Goal: Navigation & Orientation: Find specific page/section

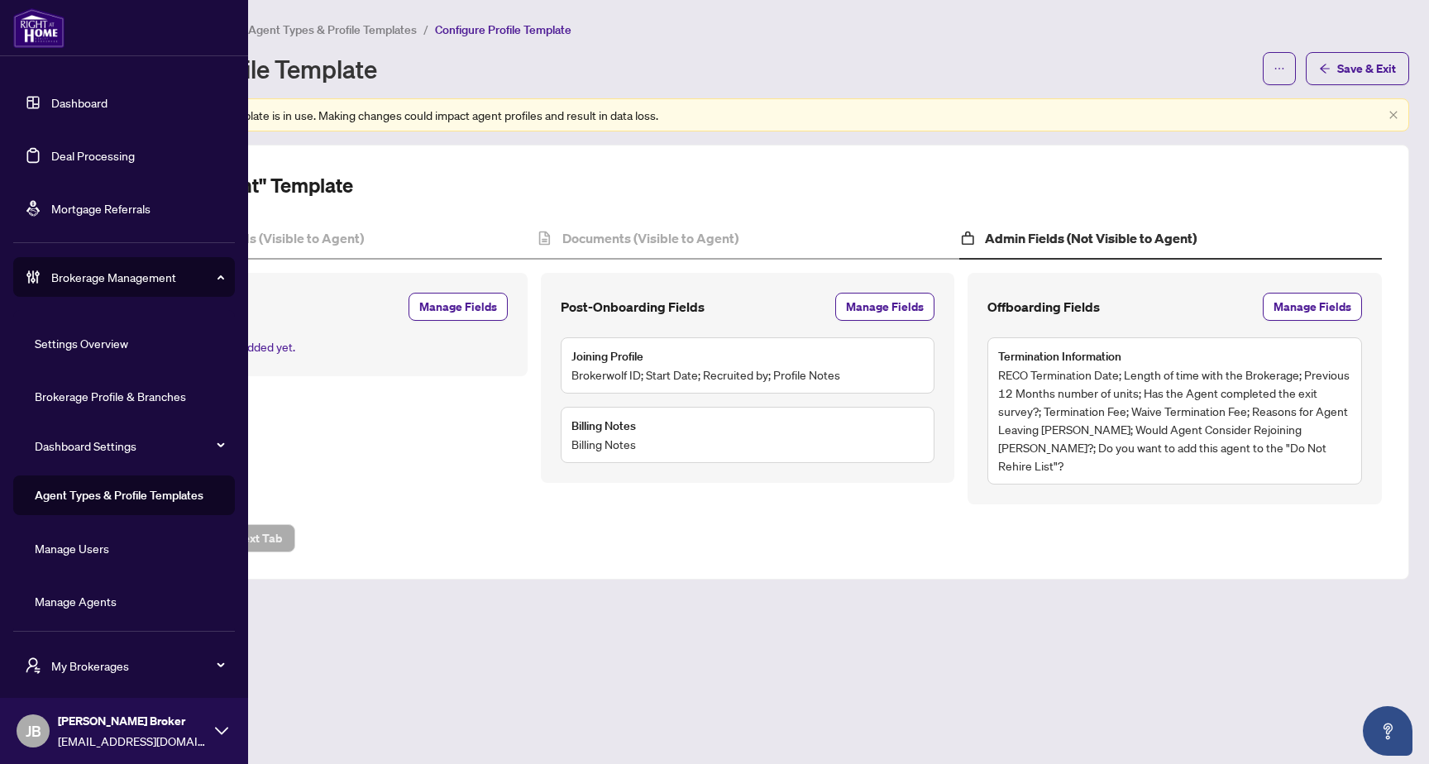
scroll to position [4, 0]
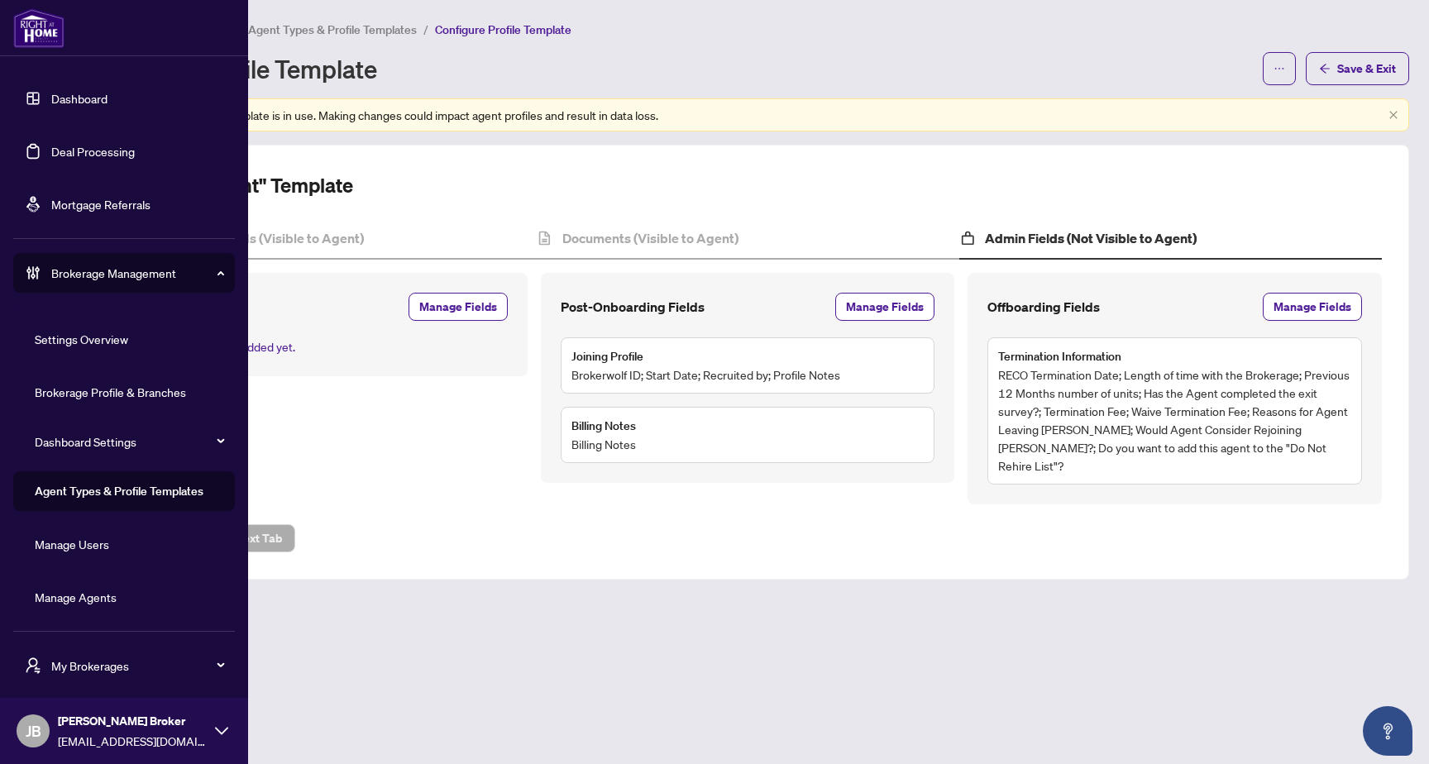
click at [98, 659] on span "My Brokerages" at bounding box center [137, 666] width 172 height 18
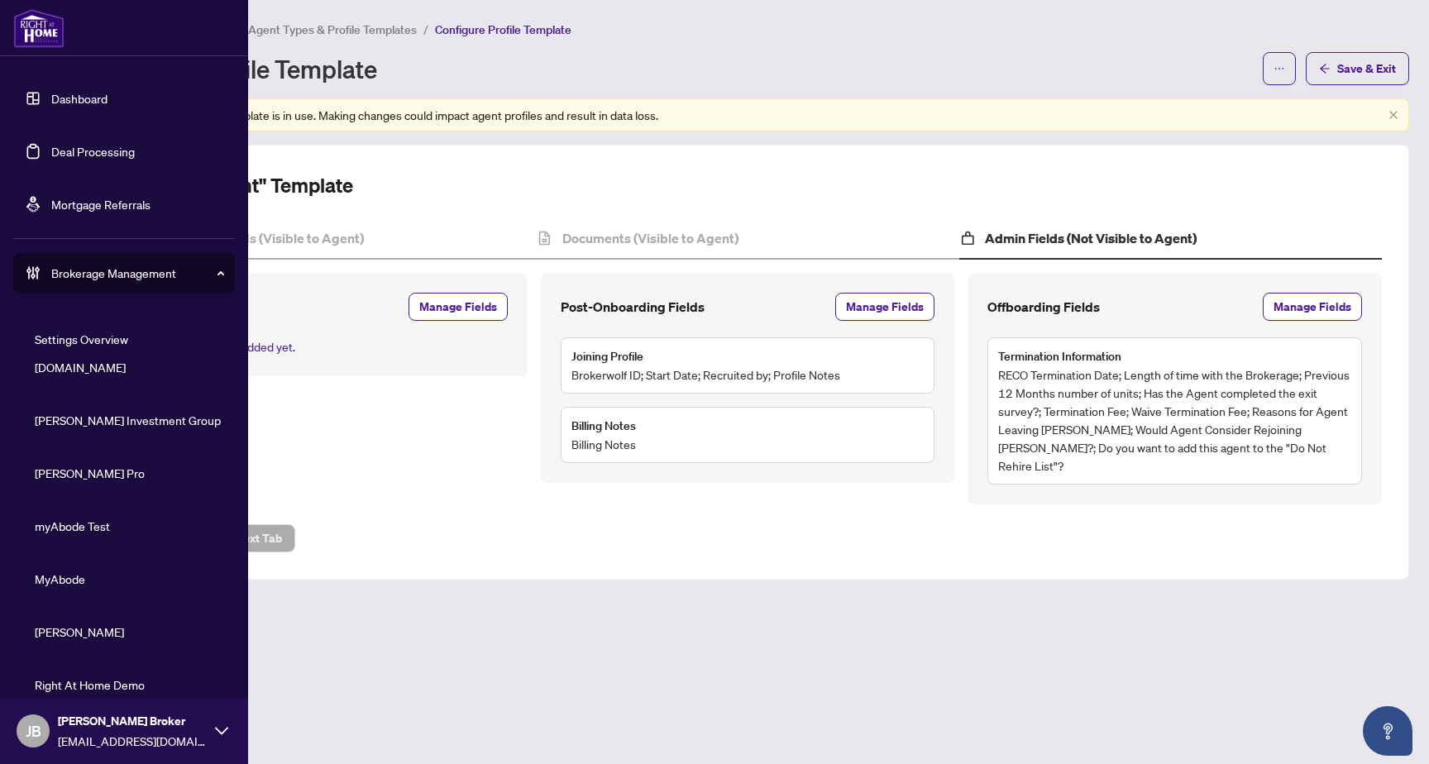
scroll to position [366, 0]
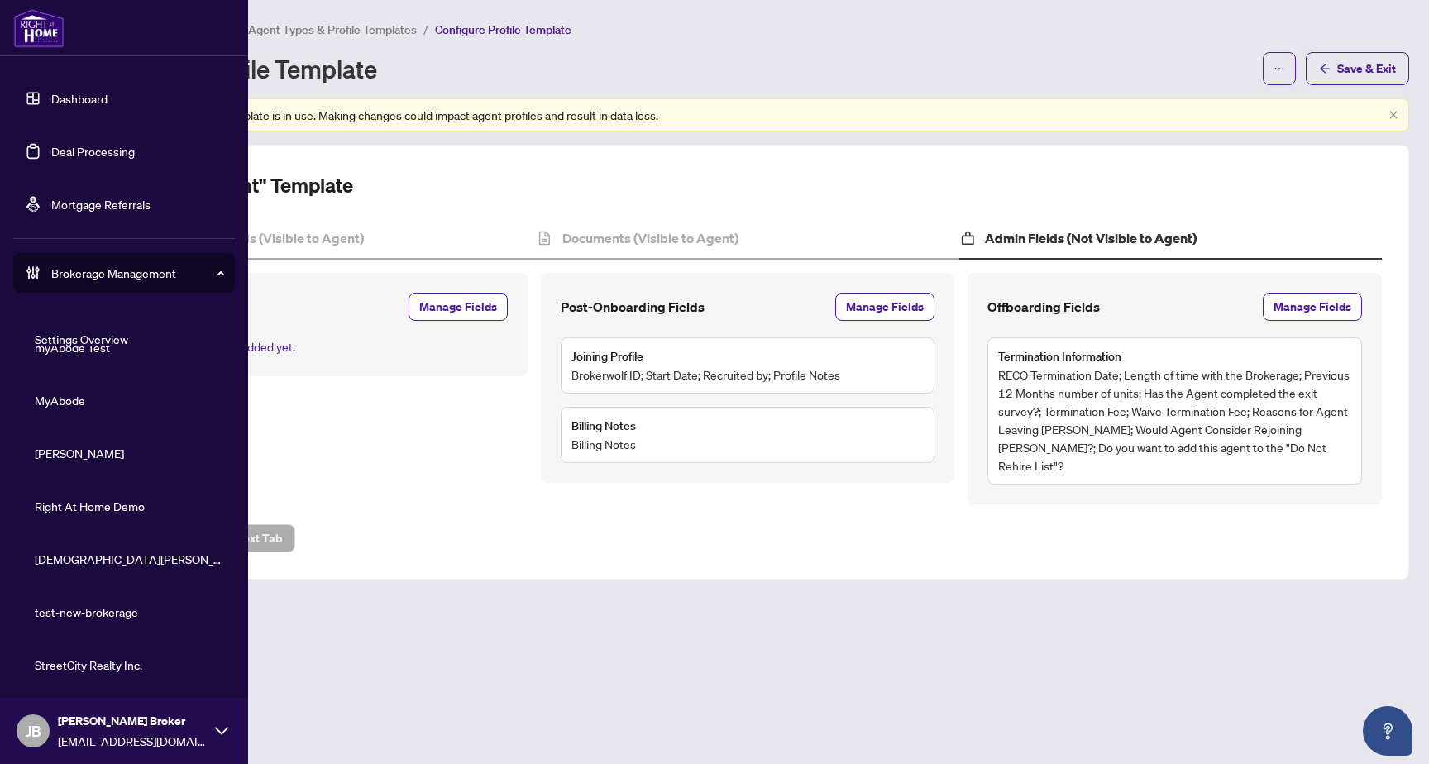
click at [88, 673] on span "StreetCity Realty Inc." at bounding box center [129, 665] width 189 height 18
